Goal: Transaction & Acquisition: Subscribe to service/newsletter

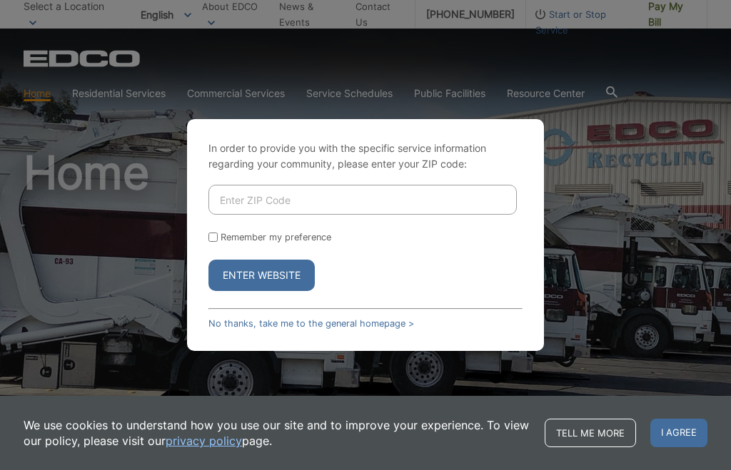
click at [277, 215] on input "Enter ZIP Code" at bounding box center [362, 200] width 308 height 30
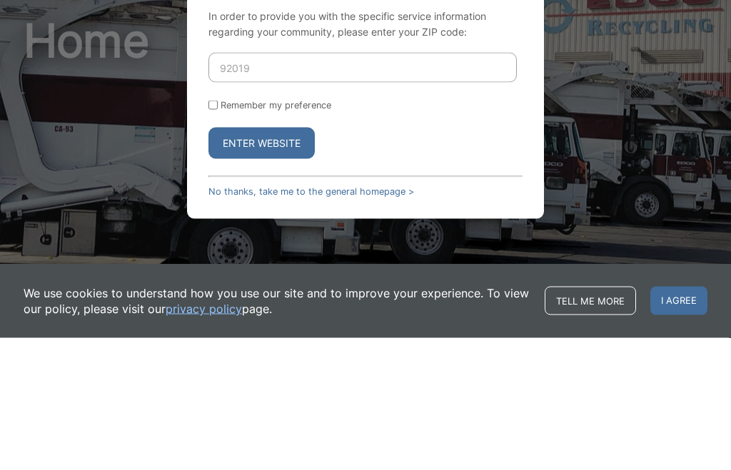
type input "92019"
click at [278, 260] on button "Enter Website" at bounding box center [261, 275] width 106 height 31
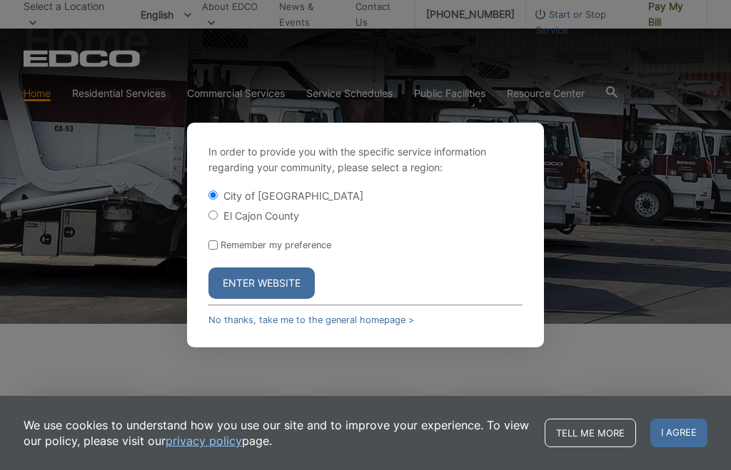
click at [273, 299] on button "Enter Website" at bounding box center [261, 283] width 106 height 31
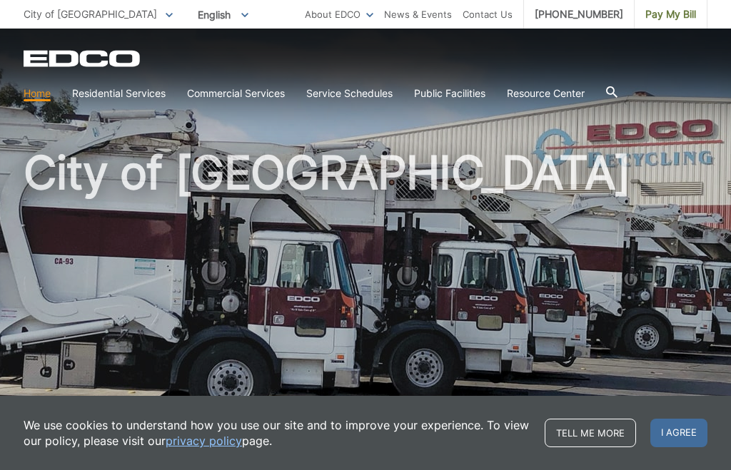
click at [660, 11] on span "Pay My Bill" at bounding box center [670, 14] width 51 height 16
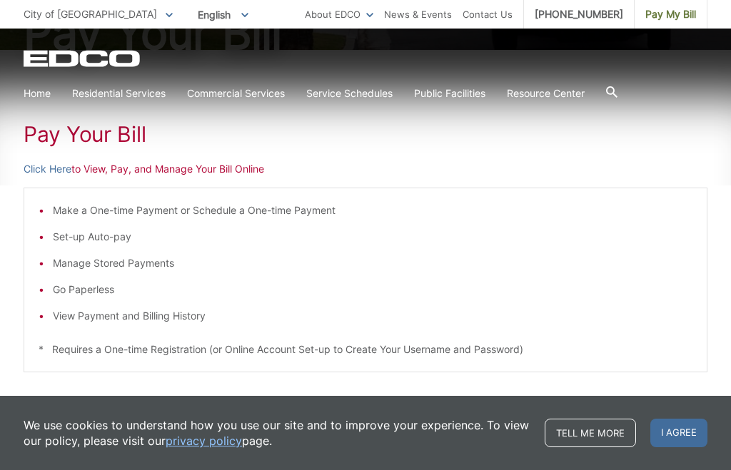
scroll to position [206, 0]
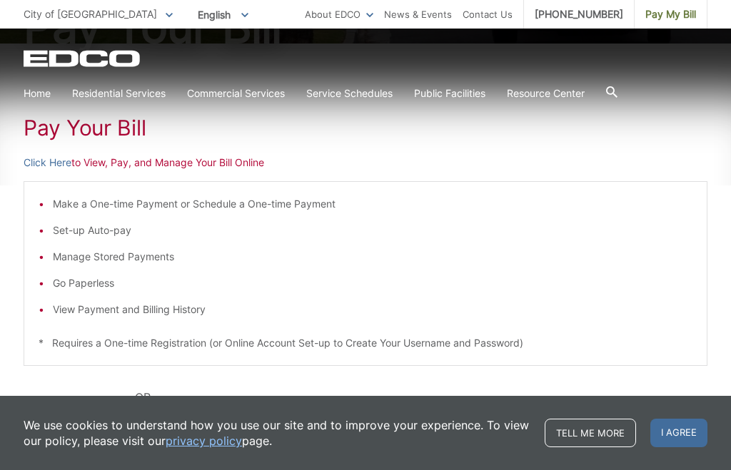
click at [111, 238] on li "Set-up Auto-pay" at bounding box center [372, 231] width 639 height 16
click at [213, 166] on p "Click Here to View, Pay, and Manage Your Bill Online" at bounding box center [366, 163] width 684 height 16
click at [48, 158] on link "Click Here" at bounding box center [48, 163] width 48 height 16
